Goal: Task Accomplishment & Management: Complete application form

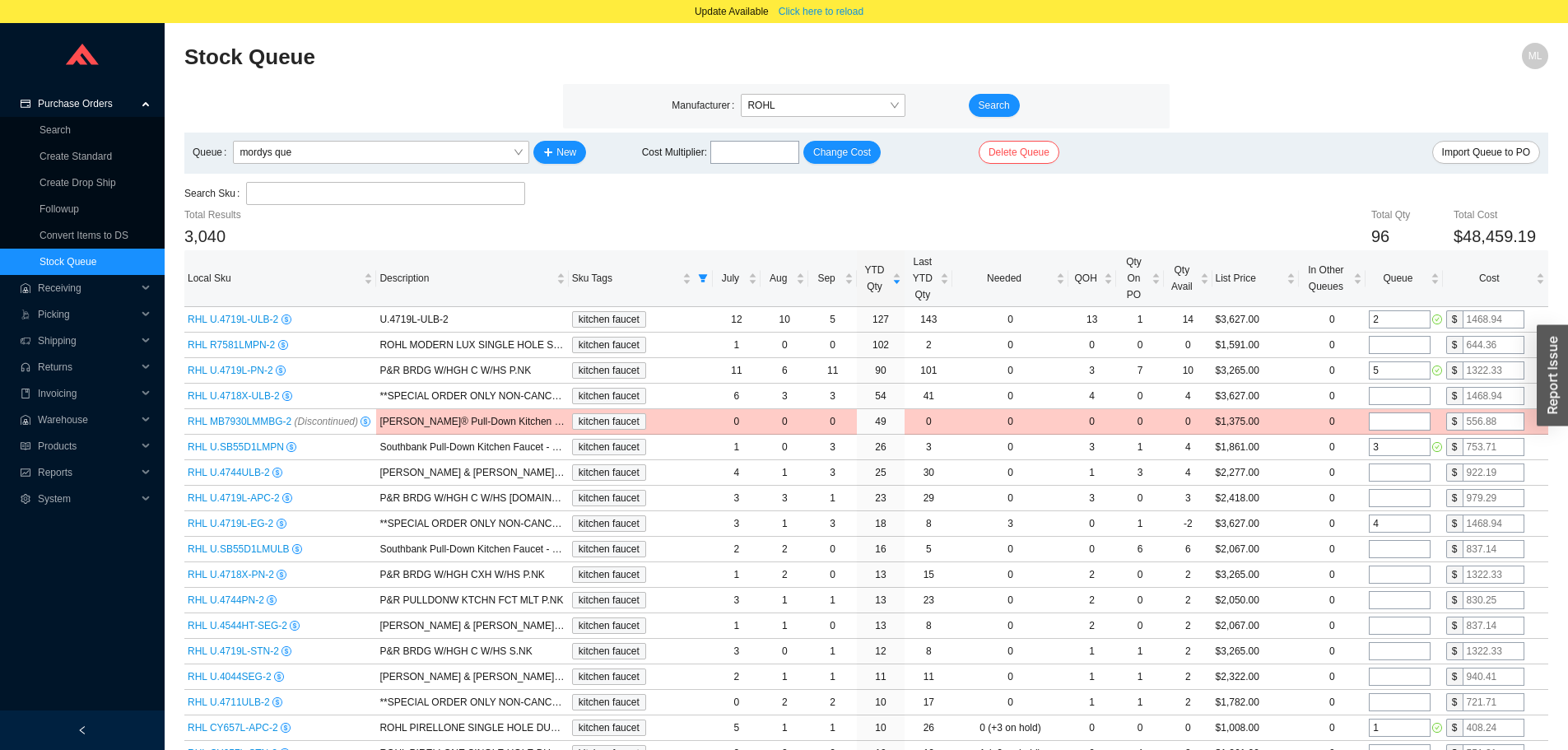
click at [1144, 81] on div "Stock Queue" at bounding box center [695, 63] width 1023 height 40
click at [67, 100] on span "Purchase Orders" at bounding box center [86, 103] width 98 height 27
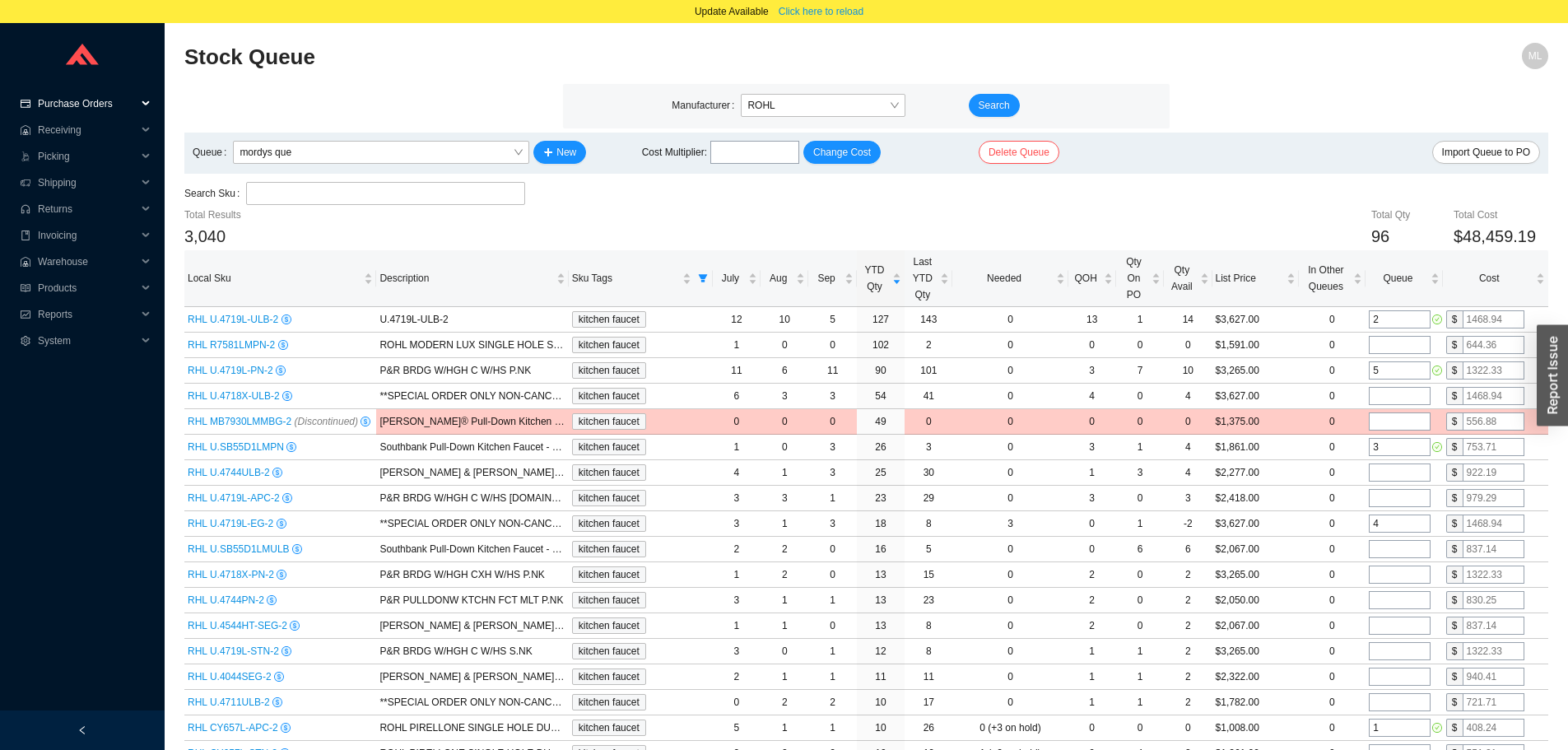
click at [67, 100] on span "Purchase Orders" at bounding box center [86, 103] width 98 height 27
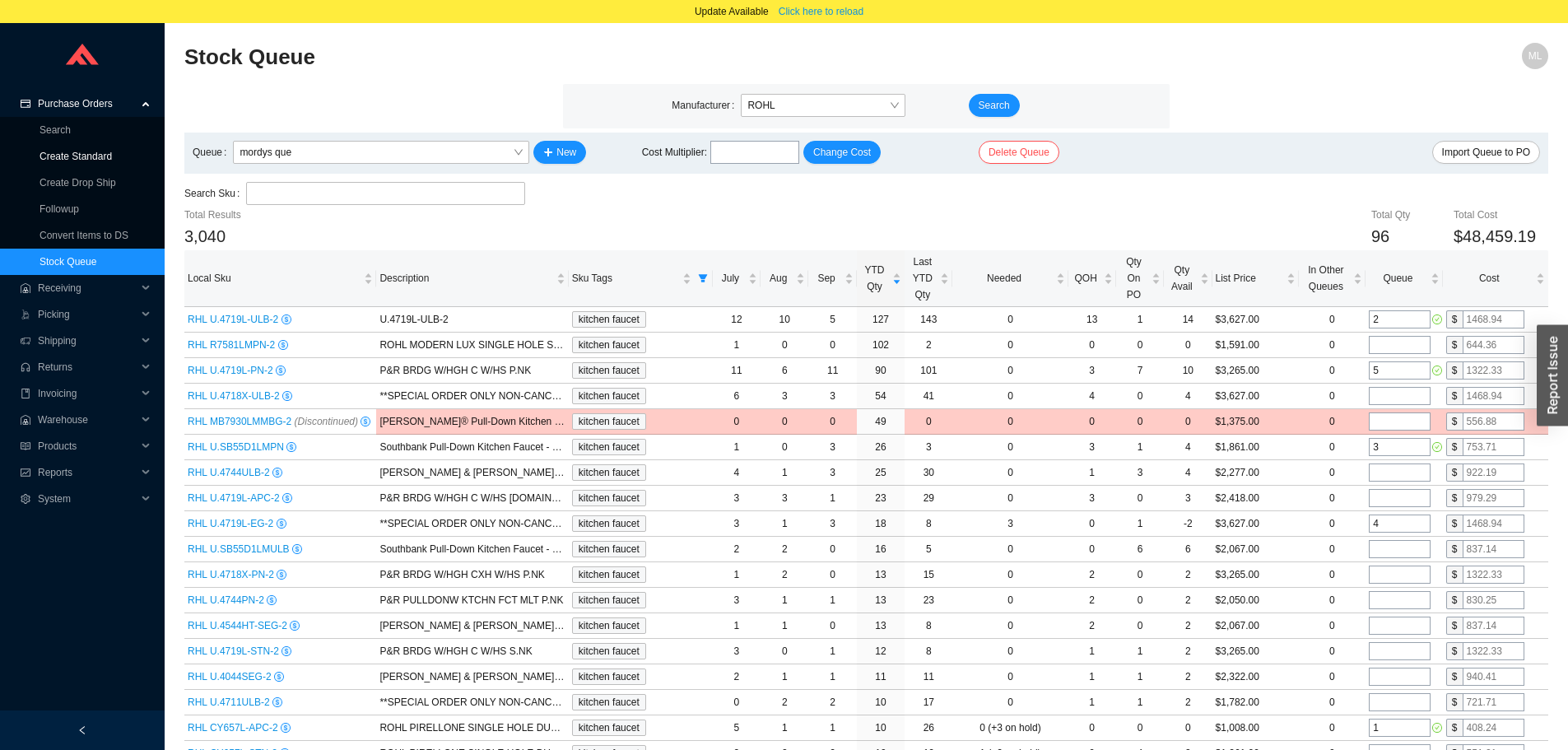
click at [64, 151] on link "Create Standard" at bounding box center [75, 156] width 73 height 12
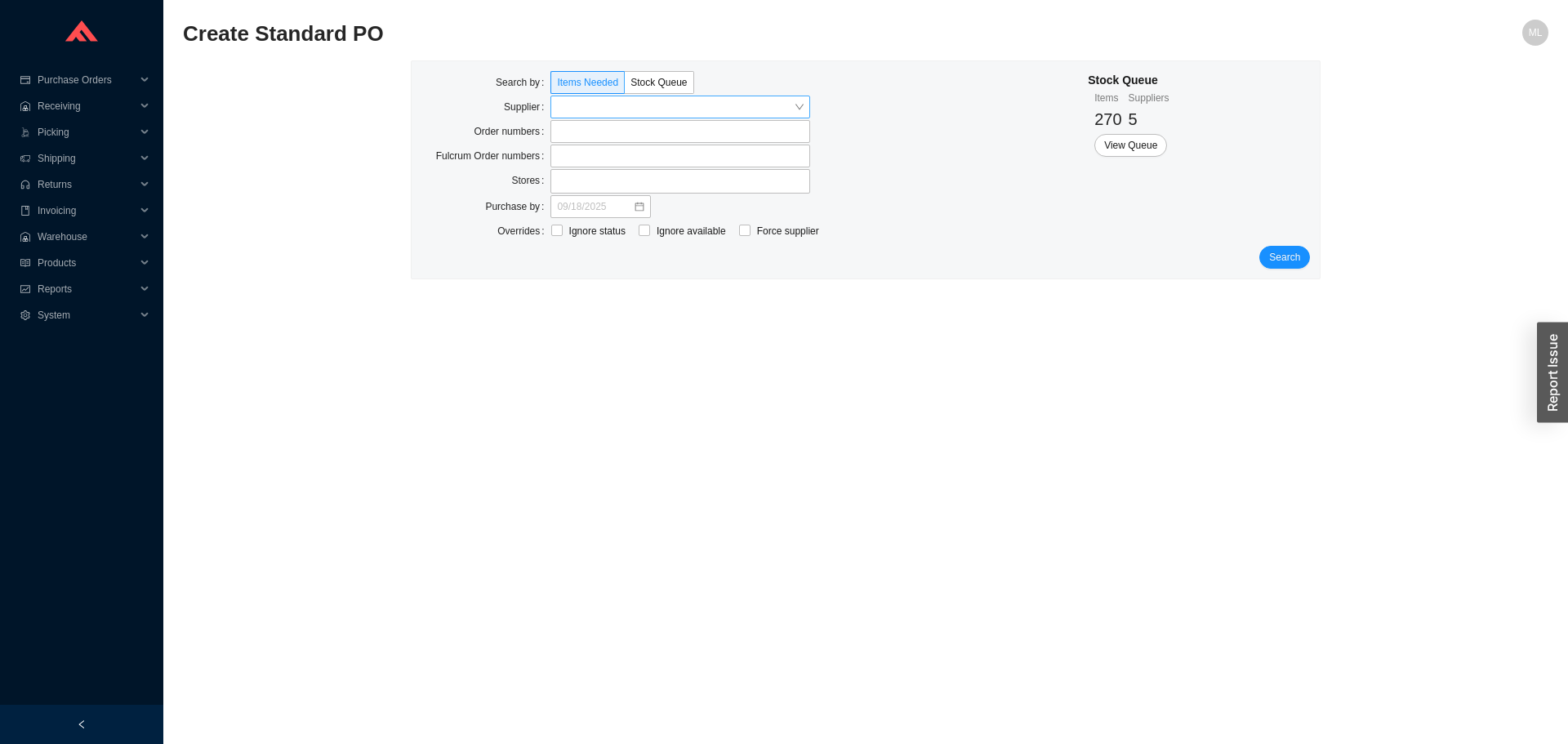
click at [602, 110] on input "search" at bounding box center [675, 107] width 237 height 21
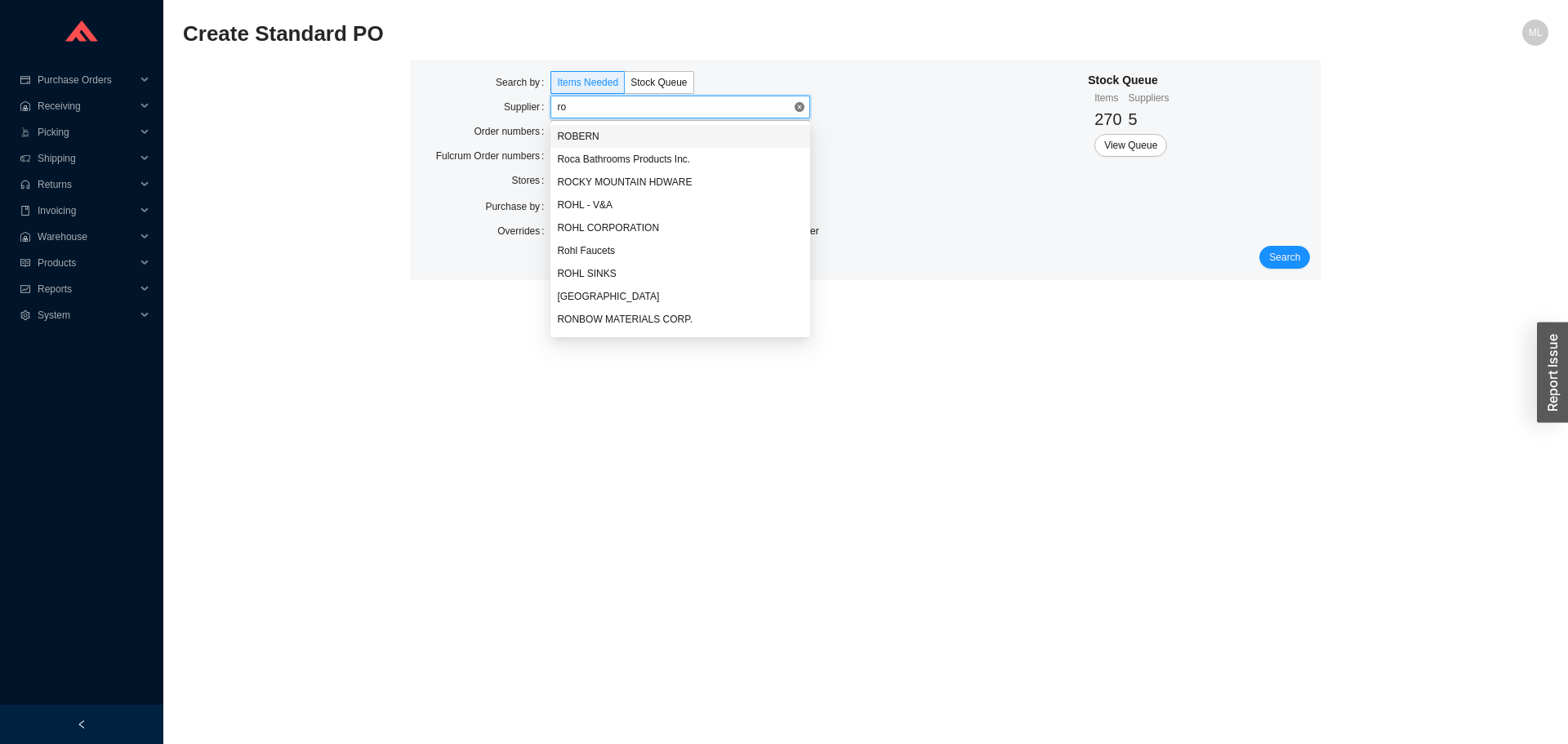
type input "roh"
click at [614, 155] on div "ROHL CORPORATION" at bounding box center [680, 159] width 246 height 15
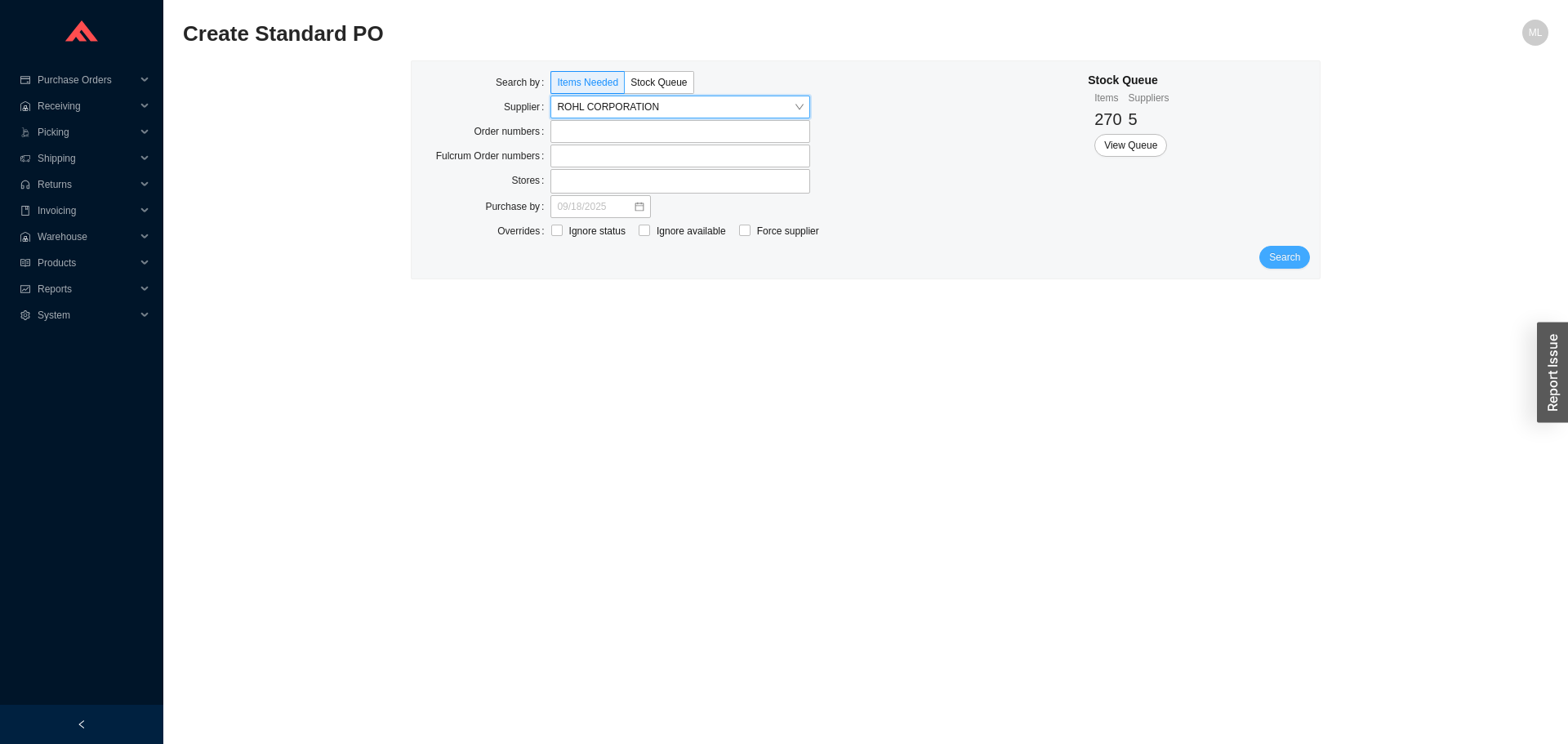
click at [1271, 254] on span "Search" at bounding box center [1285, 257] width 31 height 16
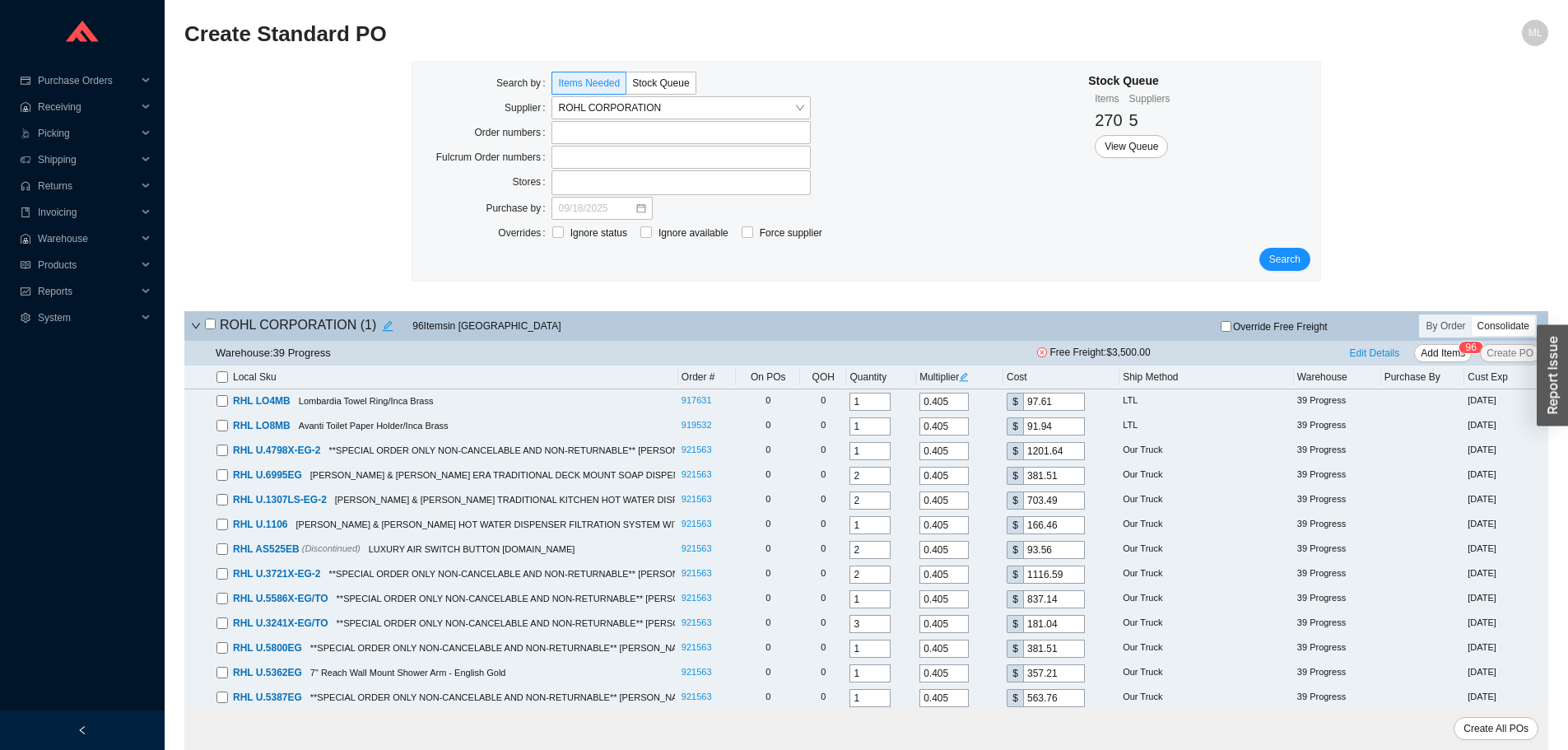
click at [221, 378] on input "checkbox" at bounding box center [222, 377] width 12 height 12
checkbox input "true"
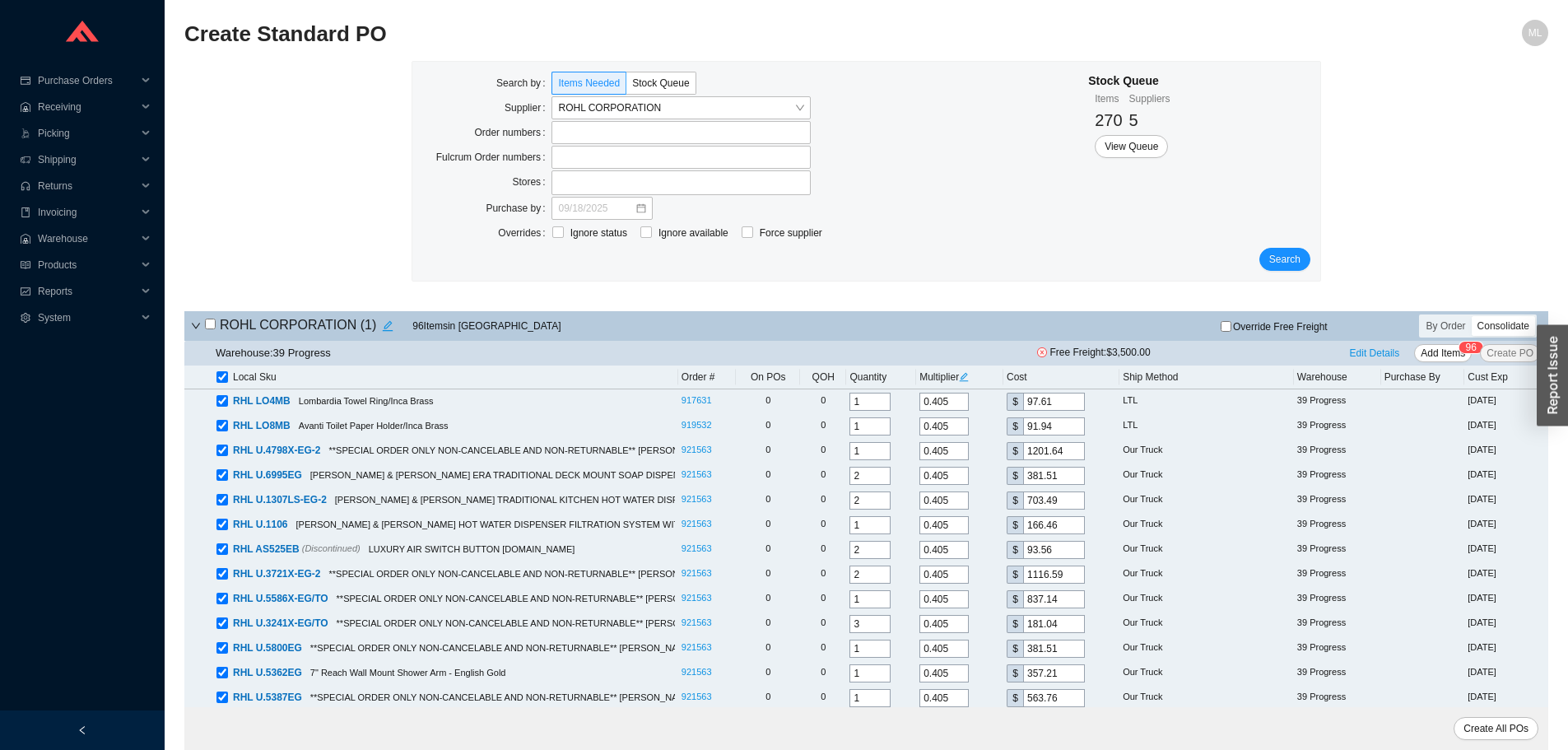
checkbox input "true"
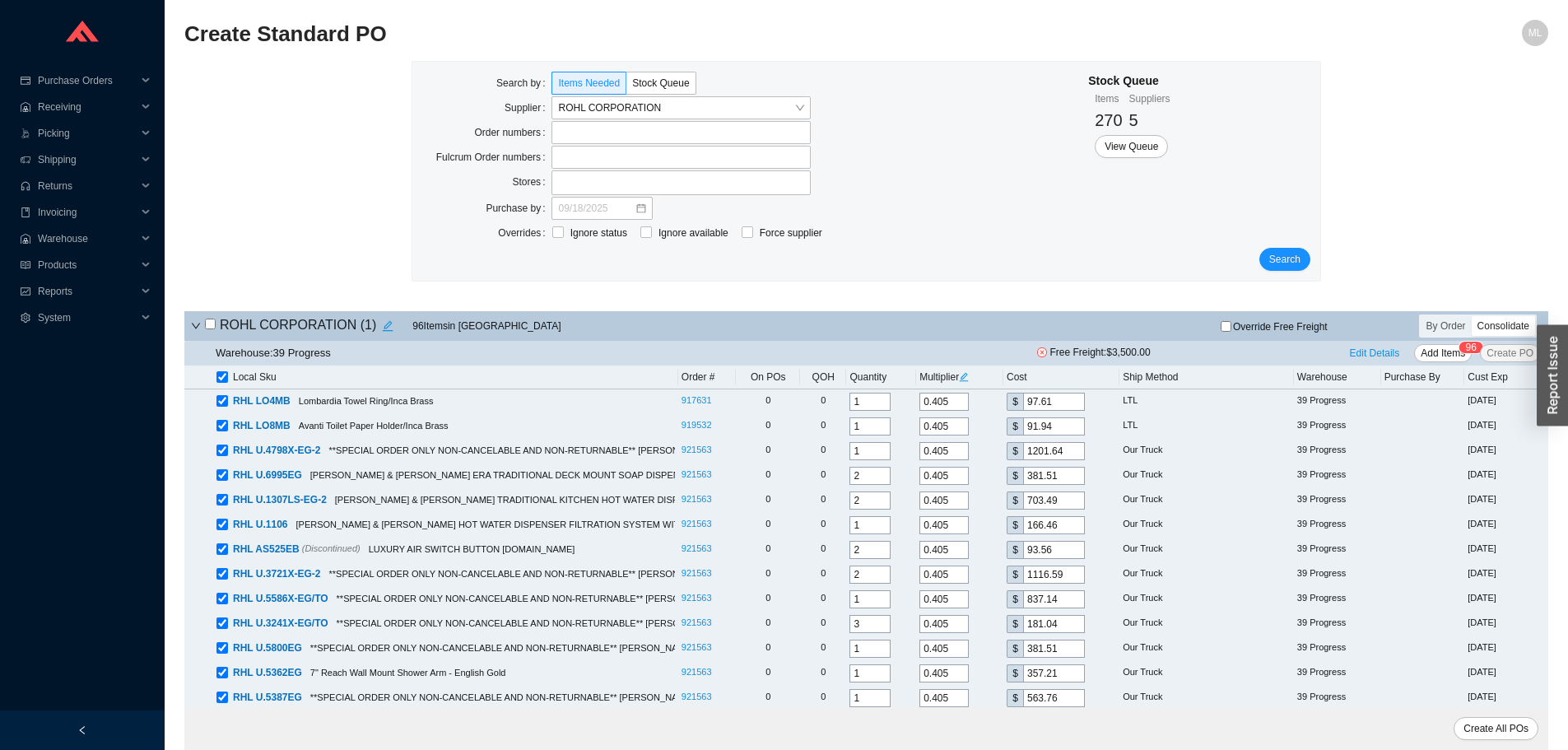
checkbox input "true"
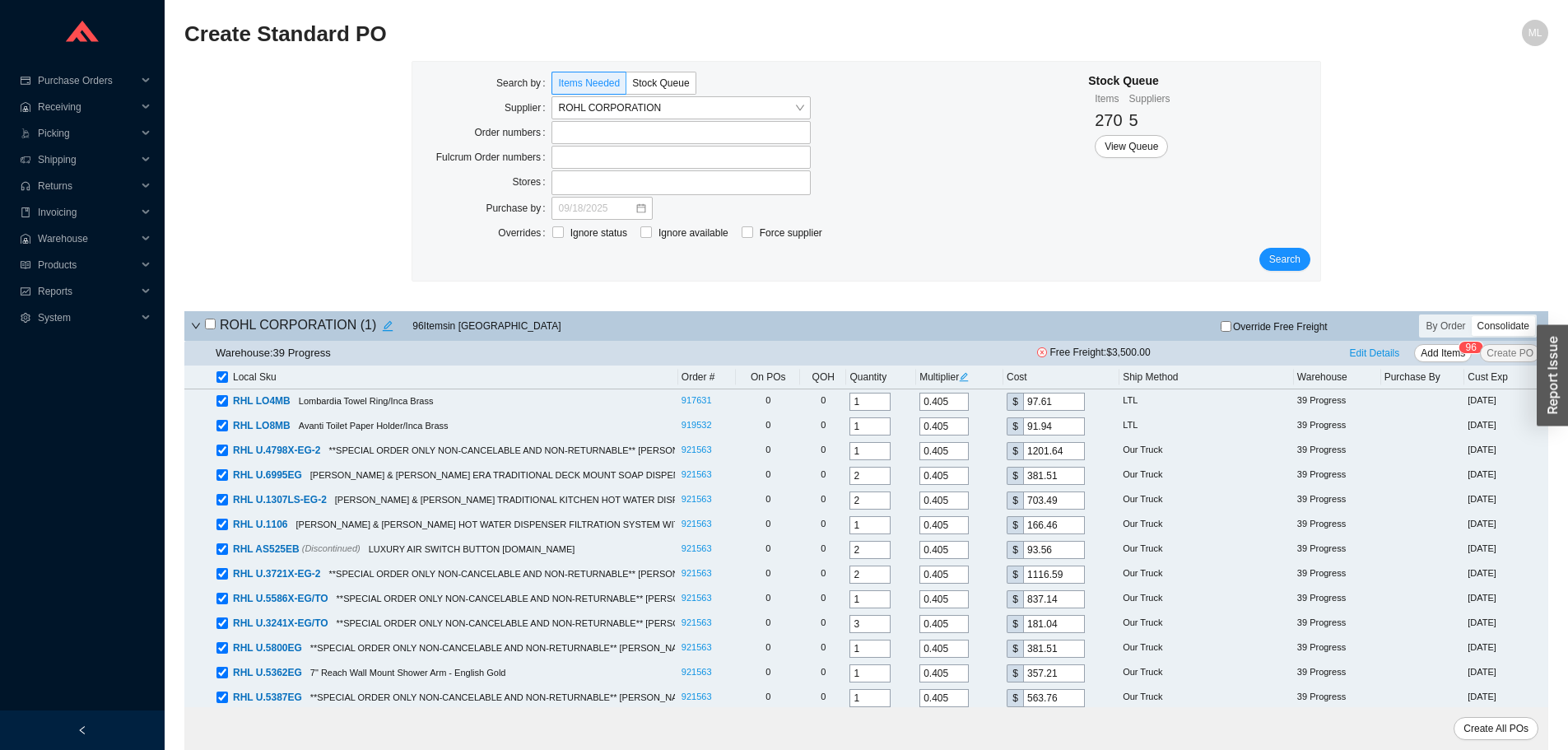
checkbox input "true"
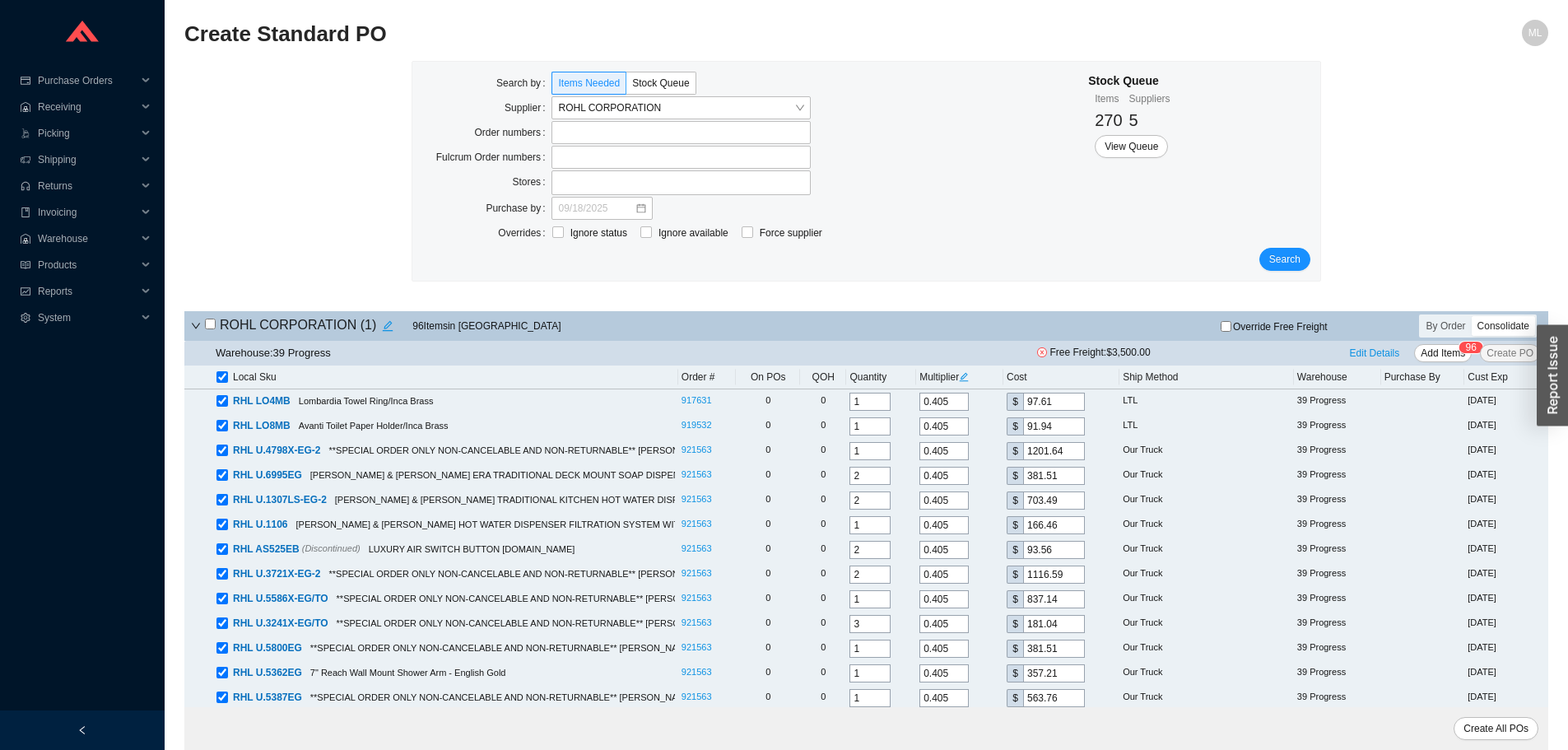
checkbox input "true"
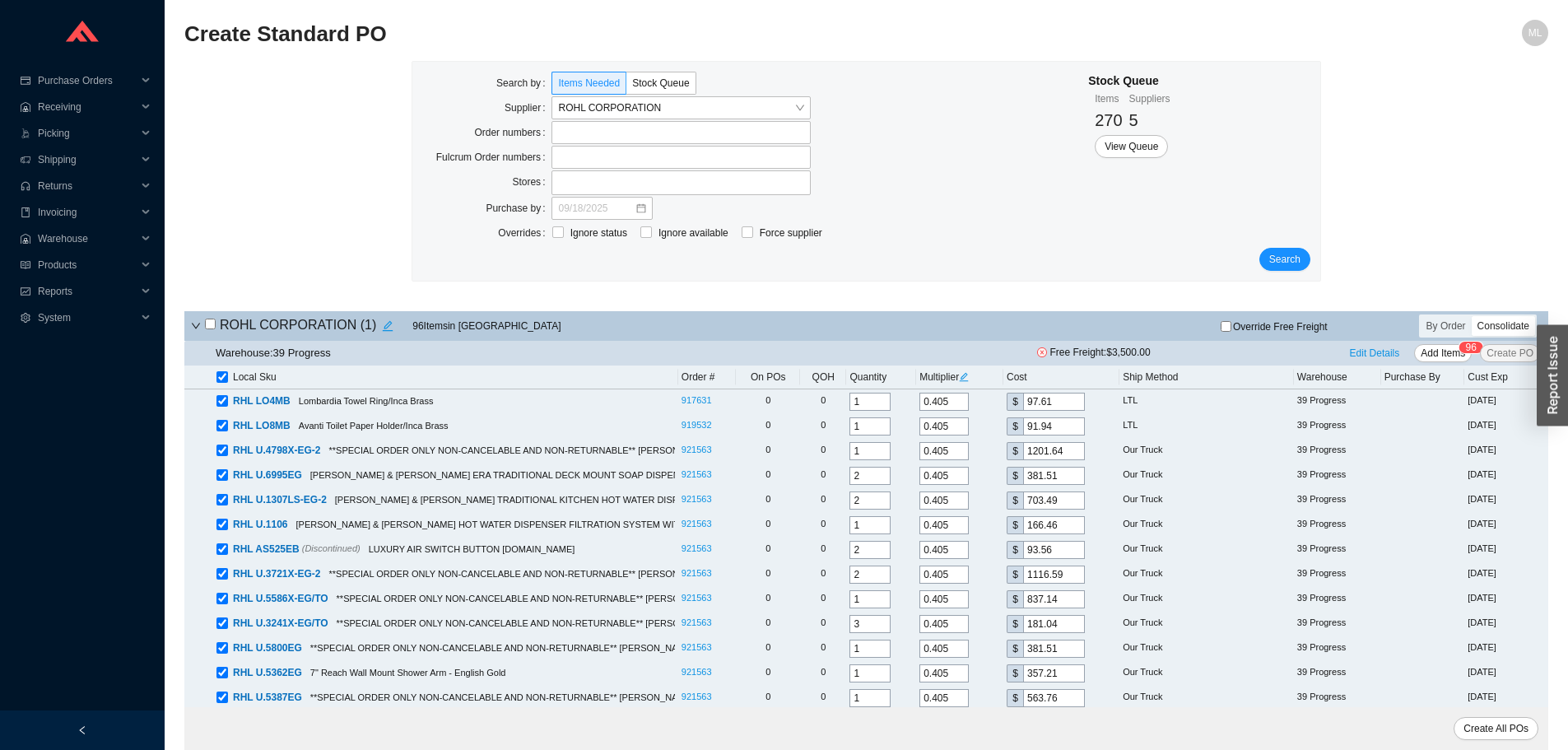
checkbox input "true"
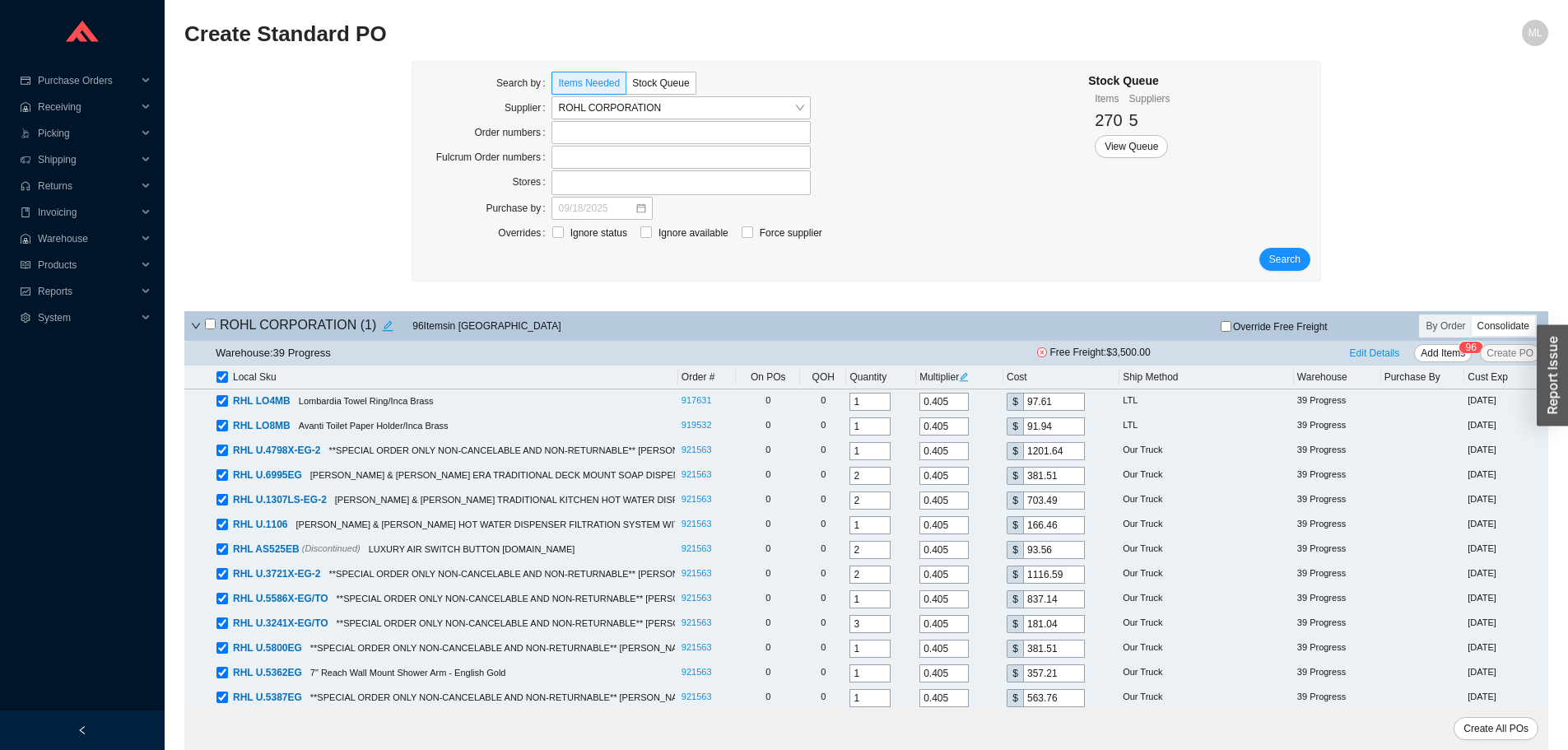
checkbox input "true"
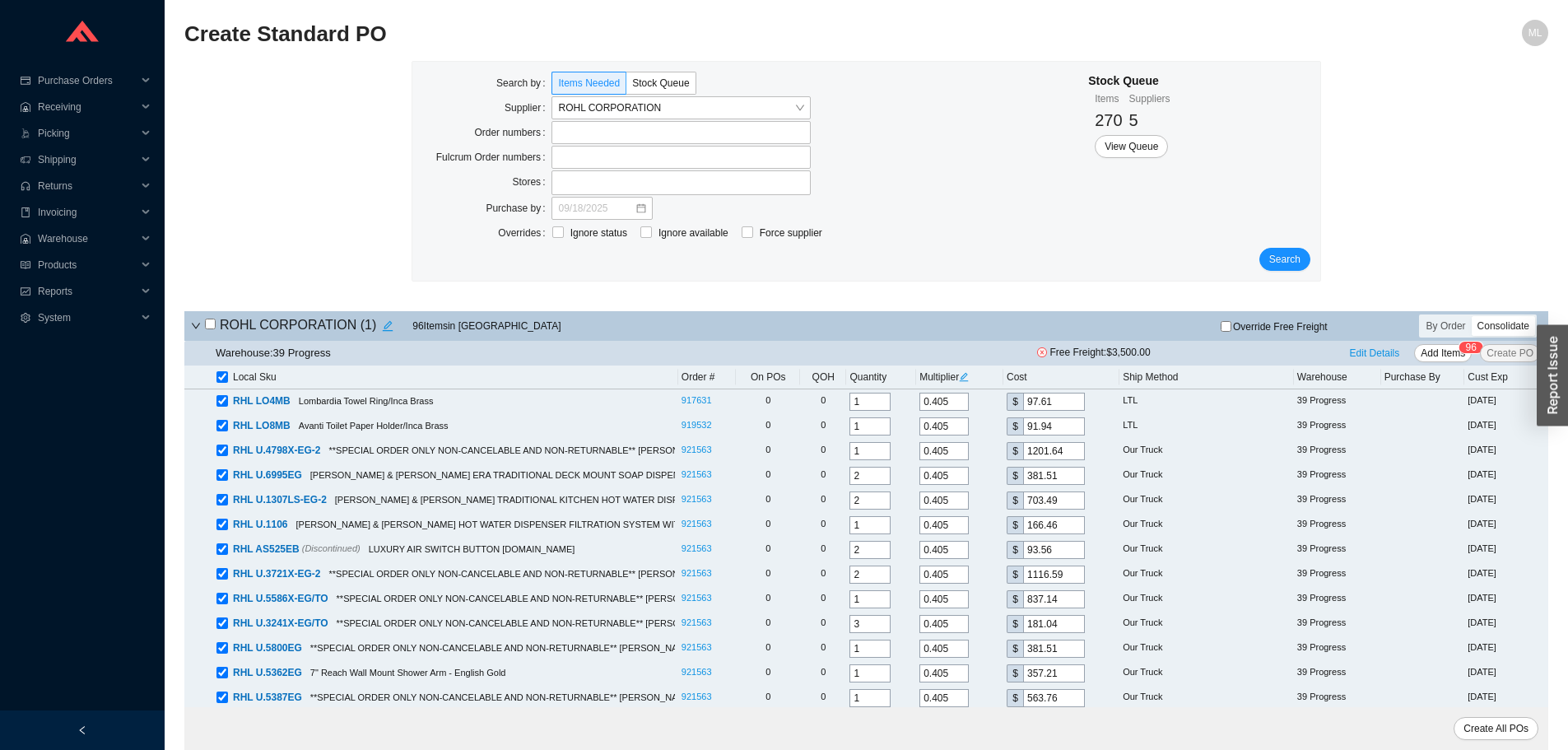
checkbox input "true"
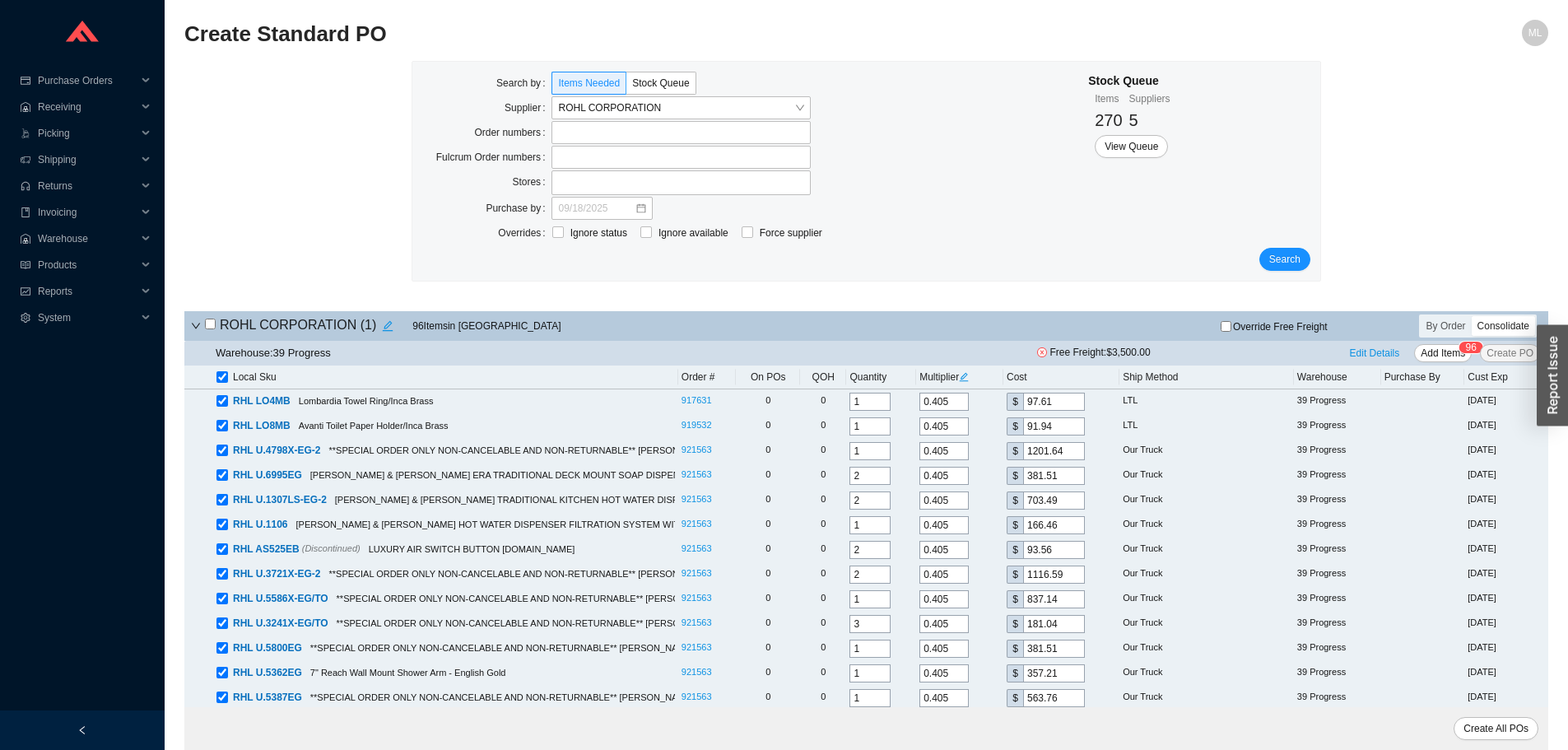
checkbox input "true"
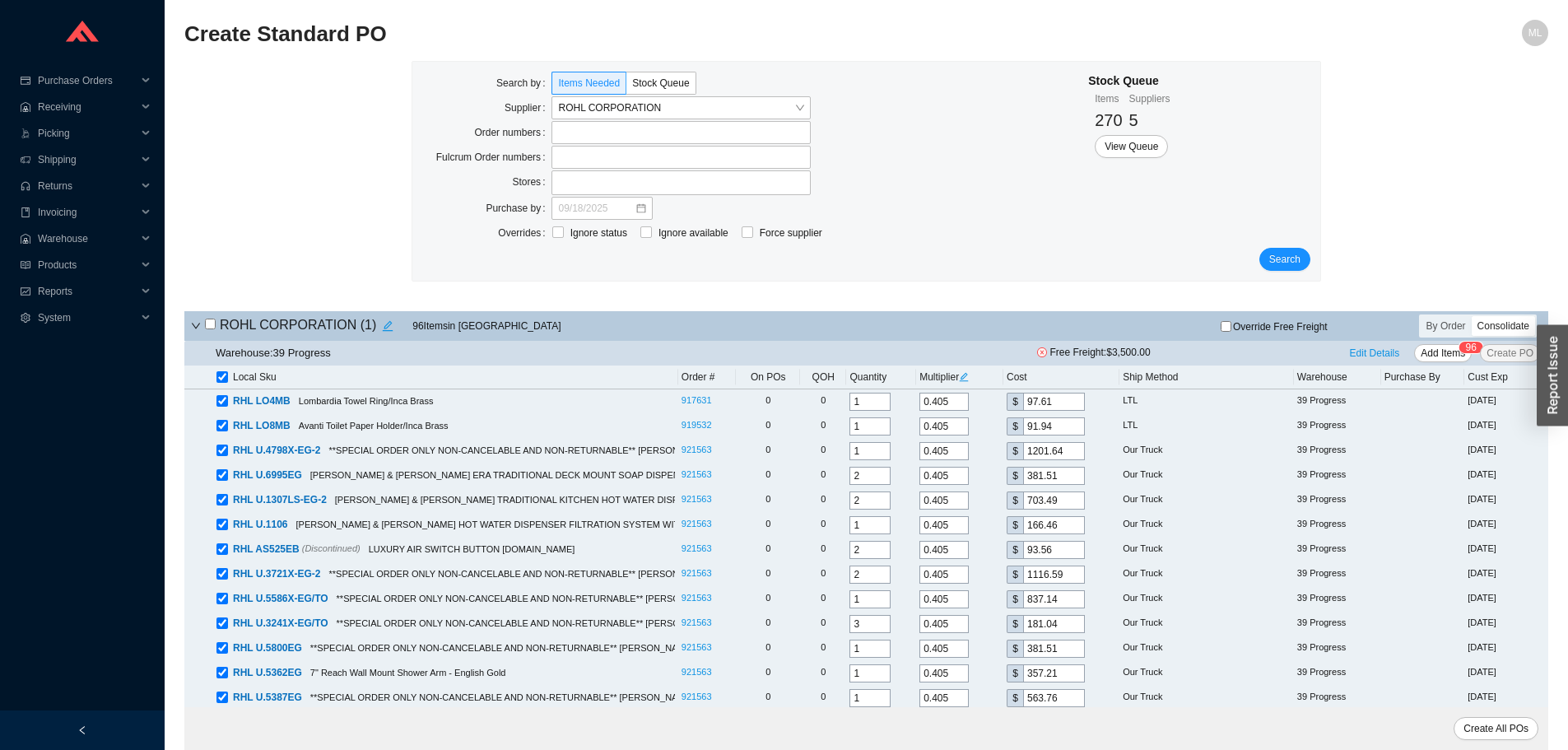
checkbox input "true"
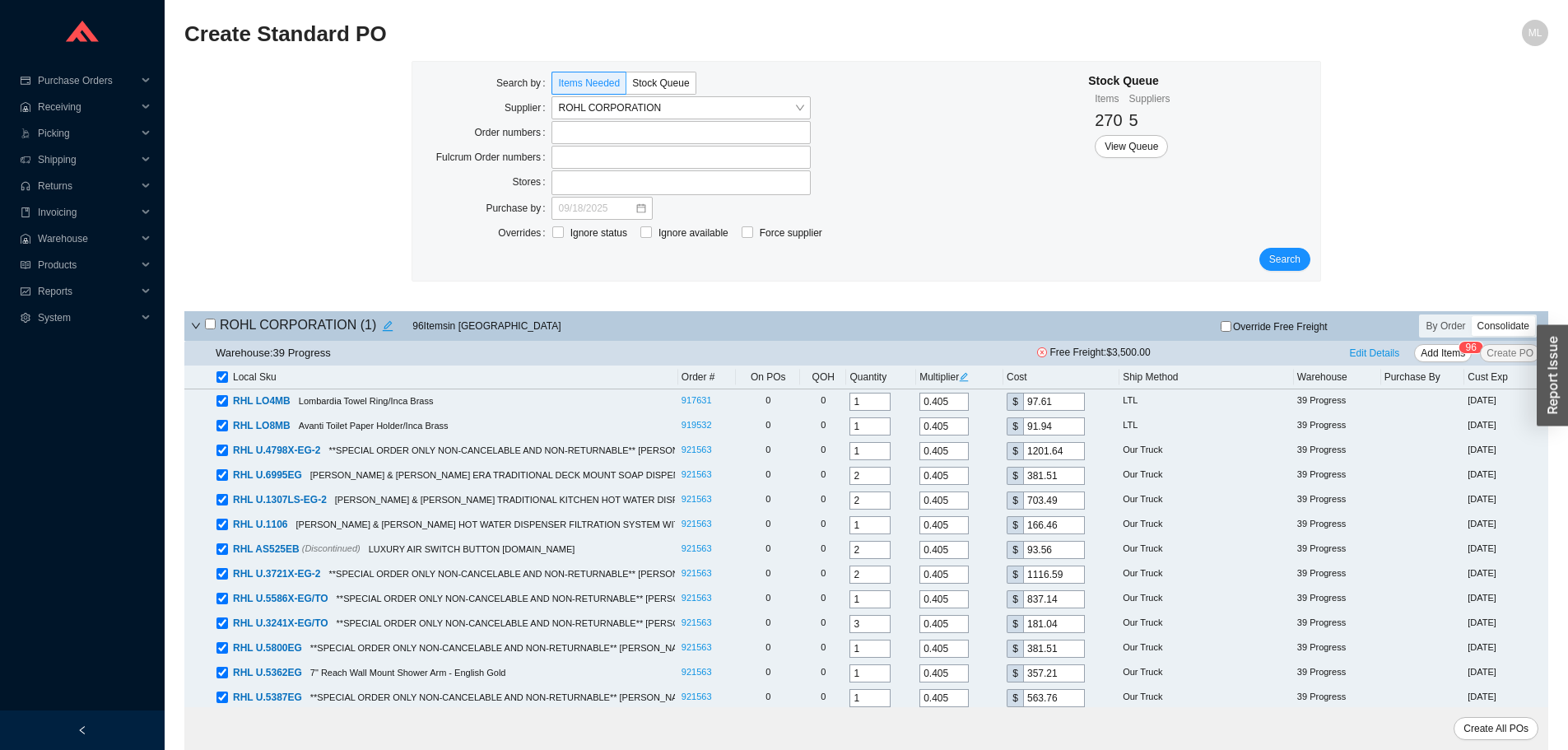
checkbox input "true"
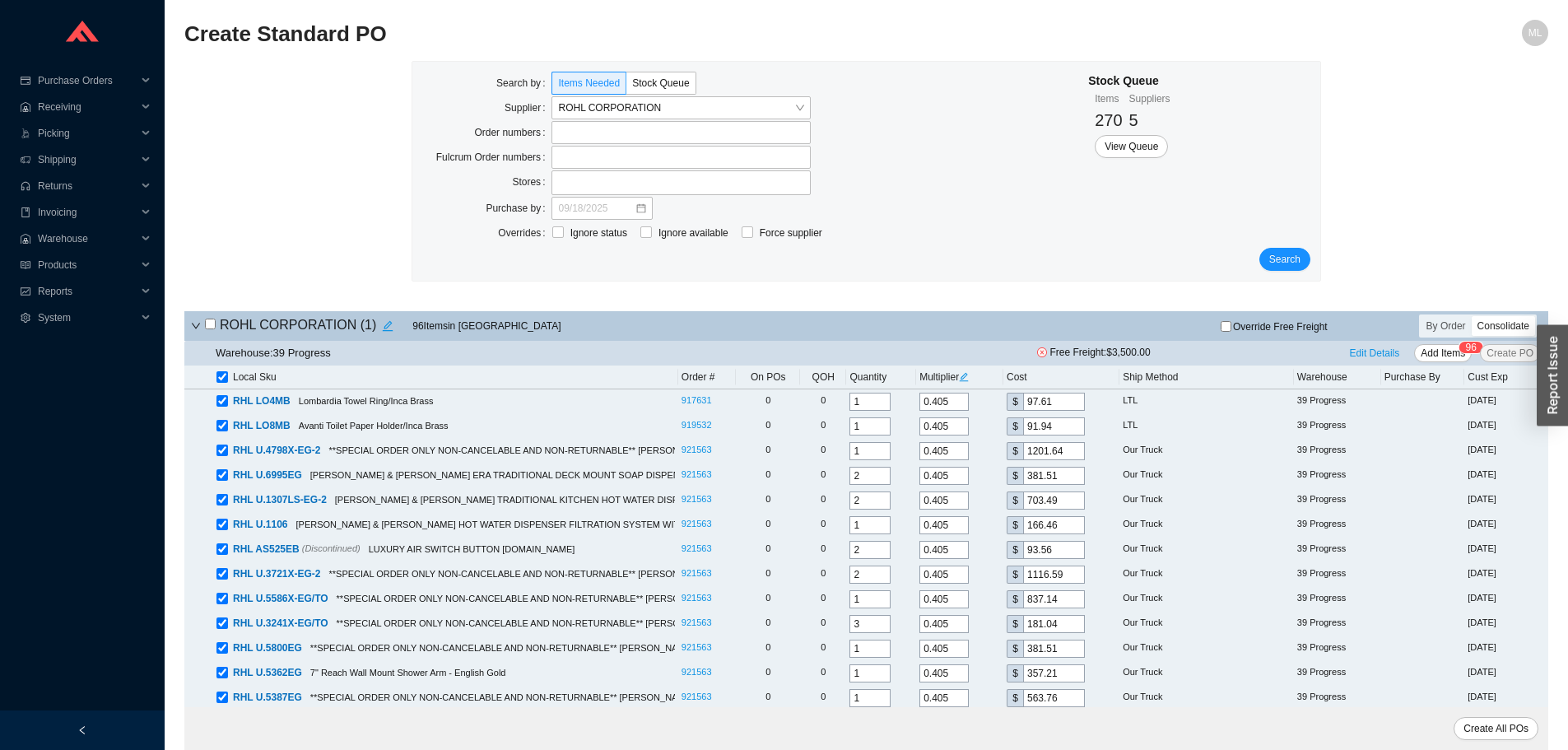
checkbox input "true"
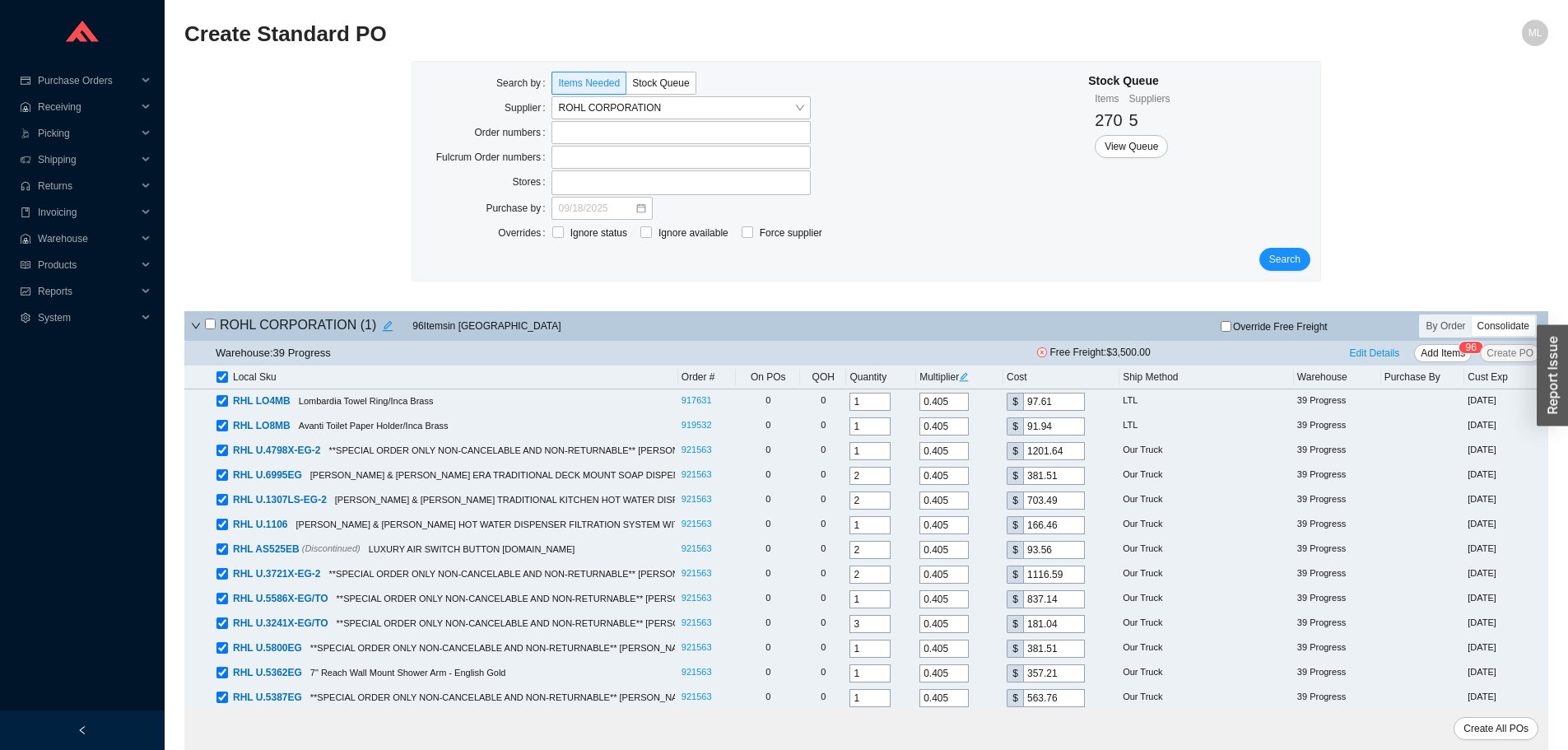
checkbox input "true"
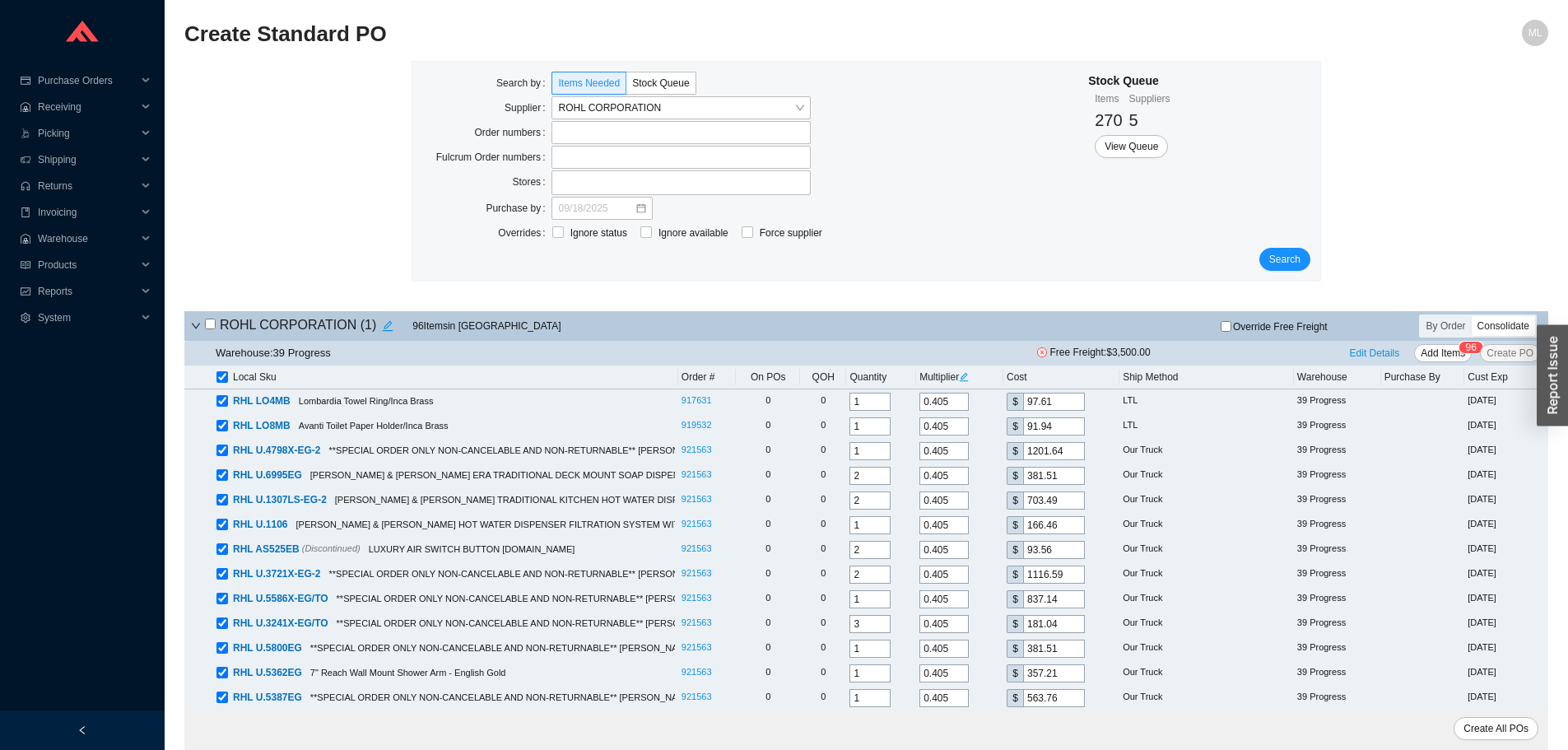
checkbox input "true"
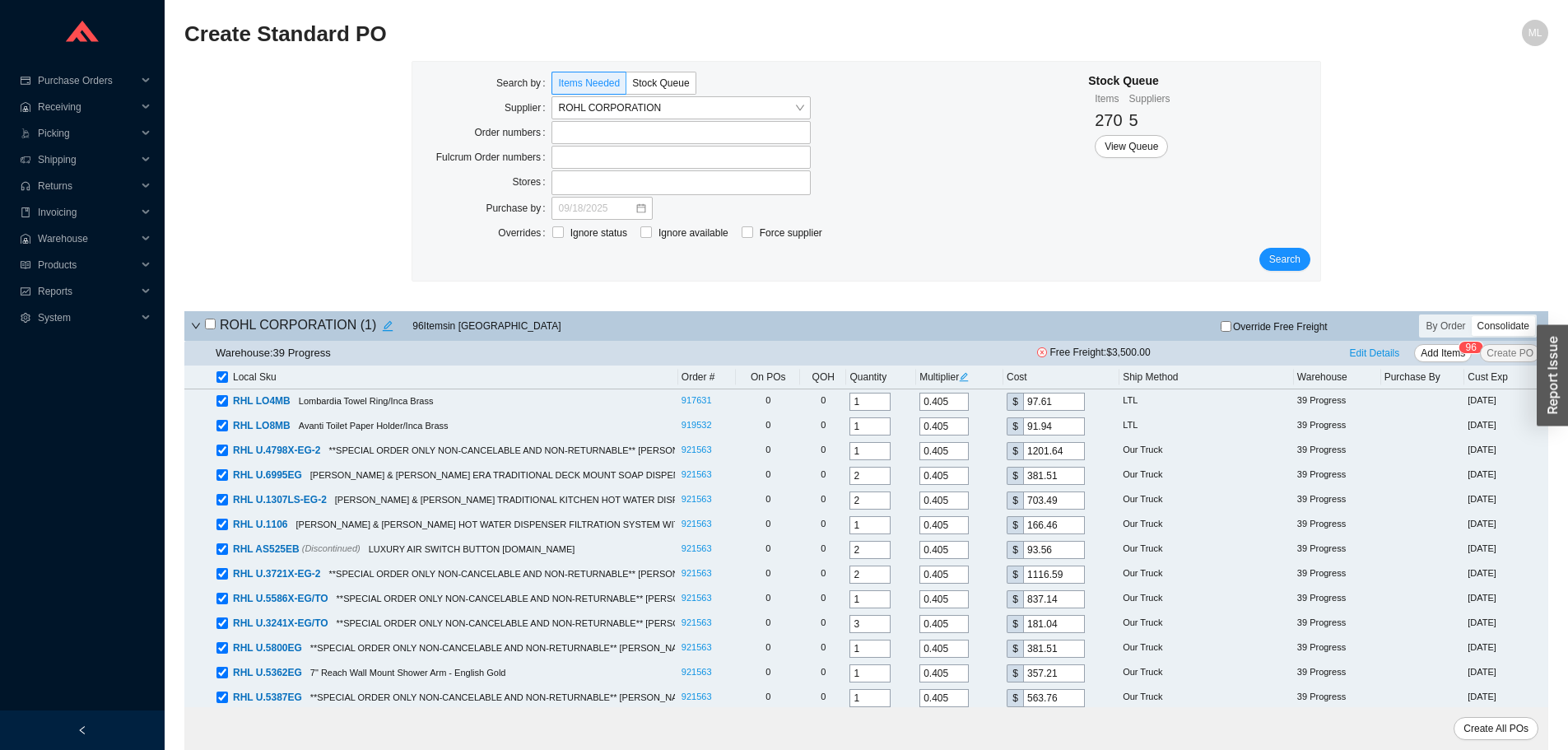
checkbox input "true"
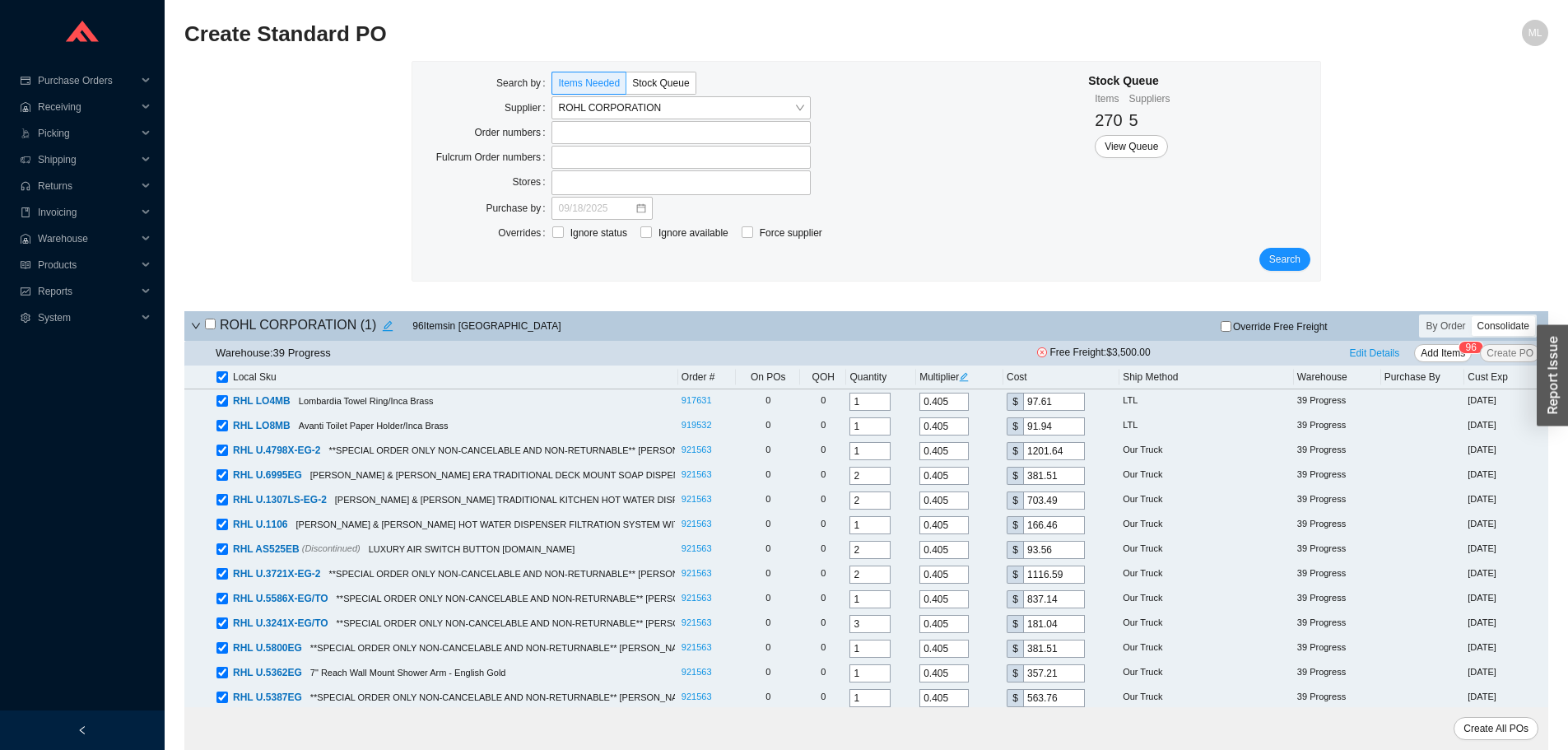
checkbox input "true"
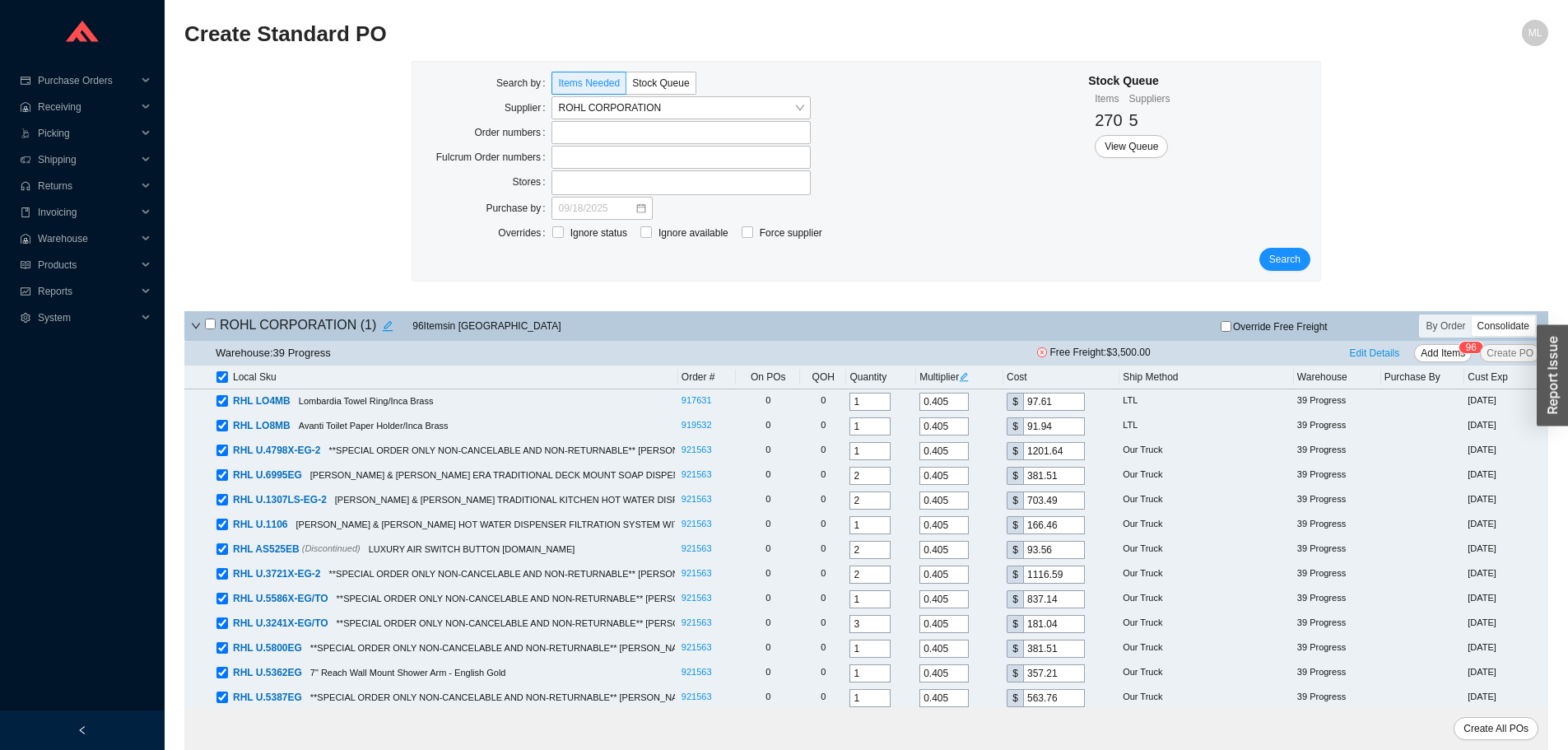
checkbox input "true"
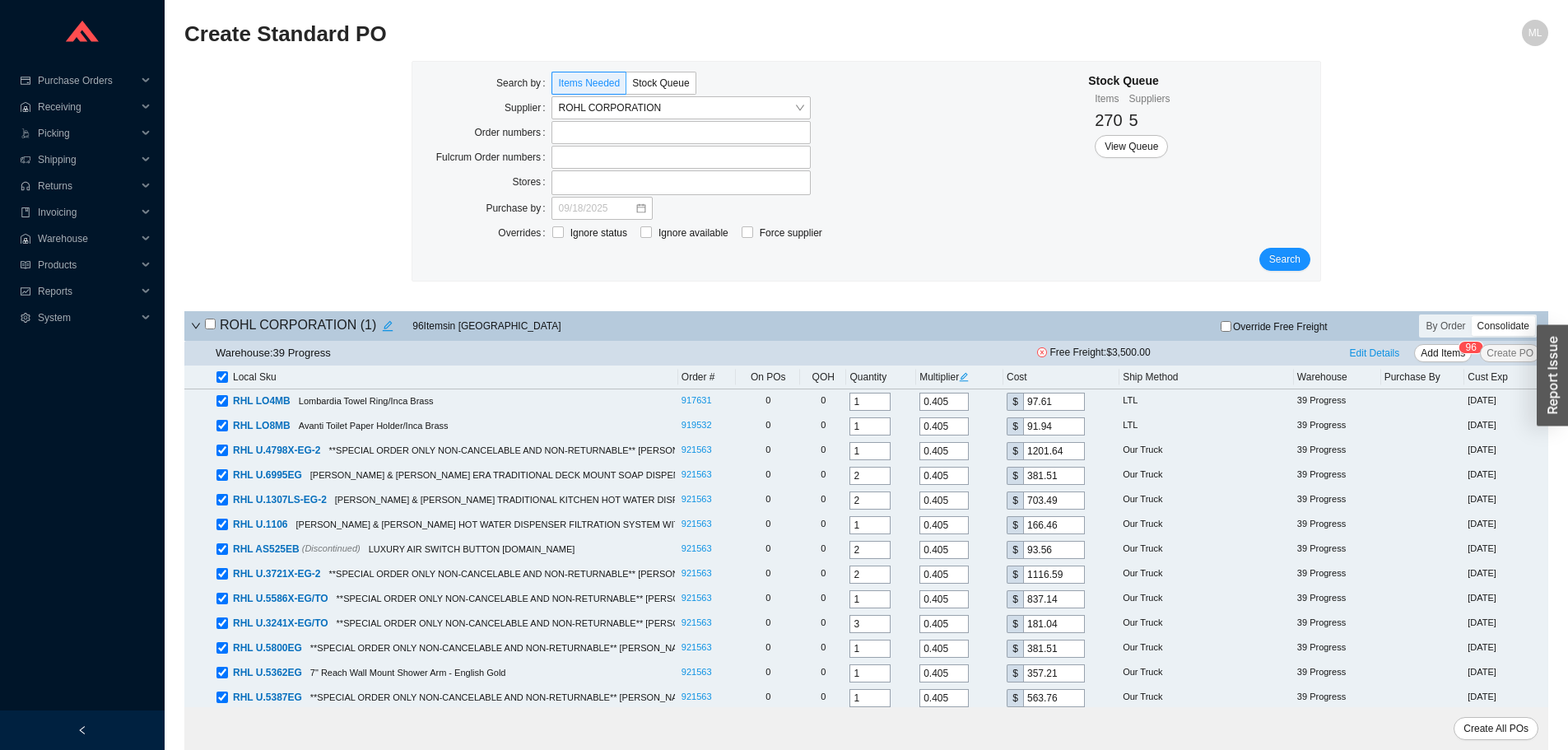
checkbox input "true"
